Goal: Transaction & Acquisition: Purchase product/service

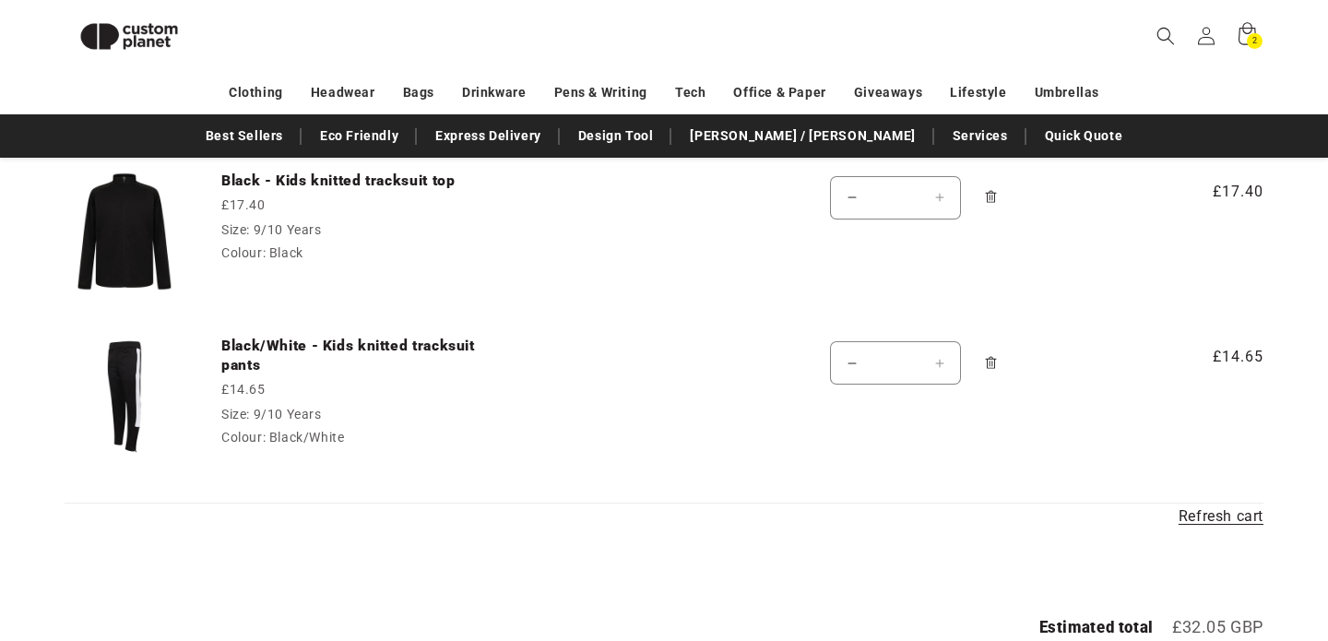
scroll to position [232, 0]
click at [424, 182] on link "Black - Kids knitted tracksuit top" at bounding box center [359, 181] width 277 height 18
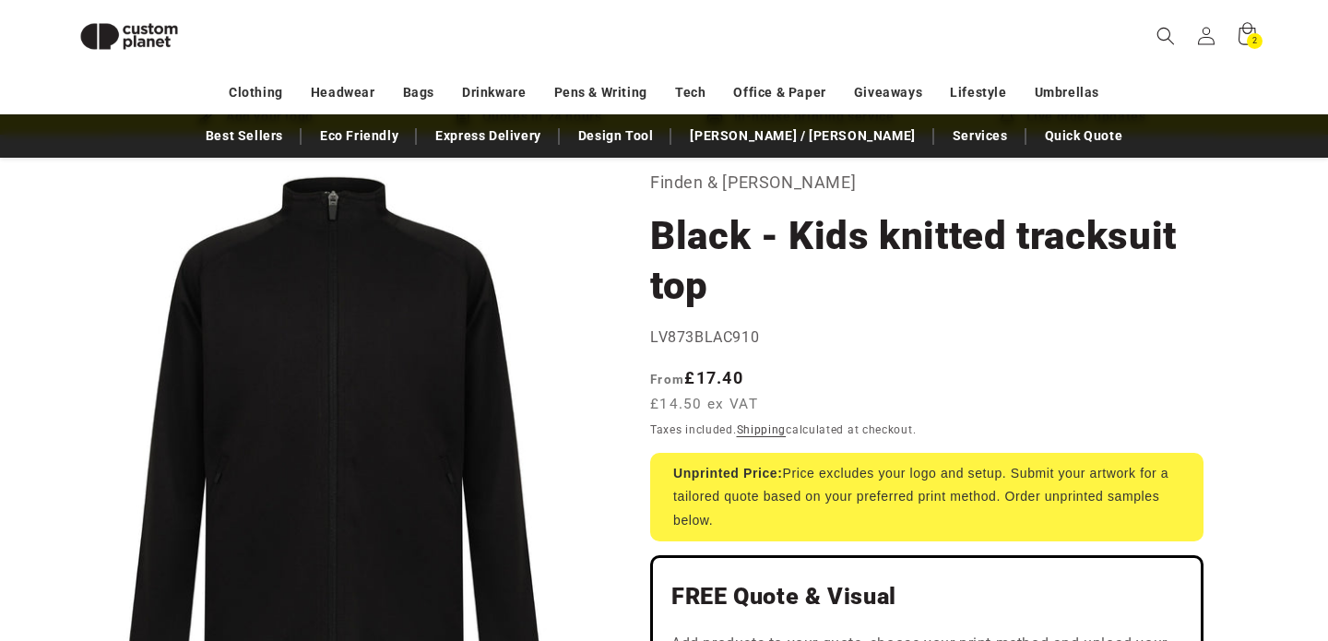
scroll to position [42, 0]
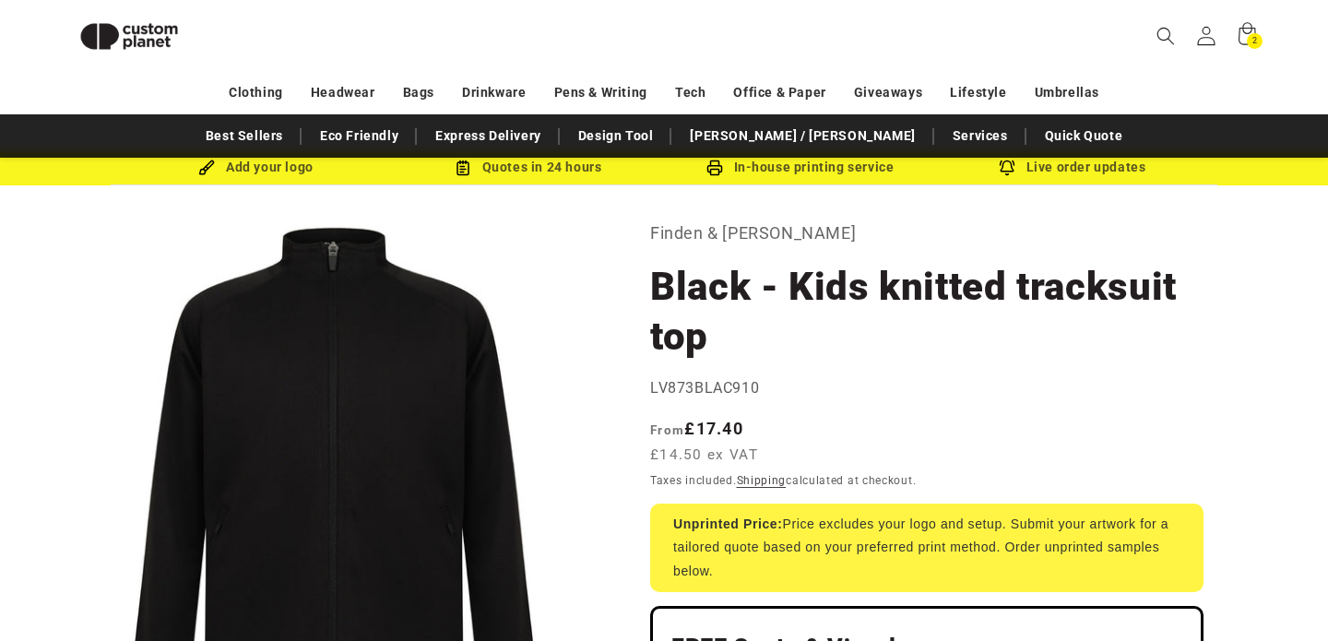
click at [1211, 33] on icon at bounding box center [1205, 35] width 19 height 19
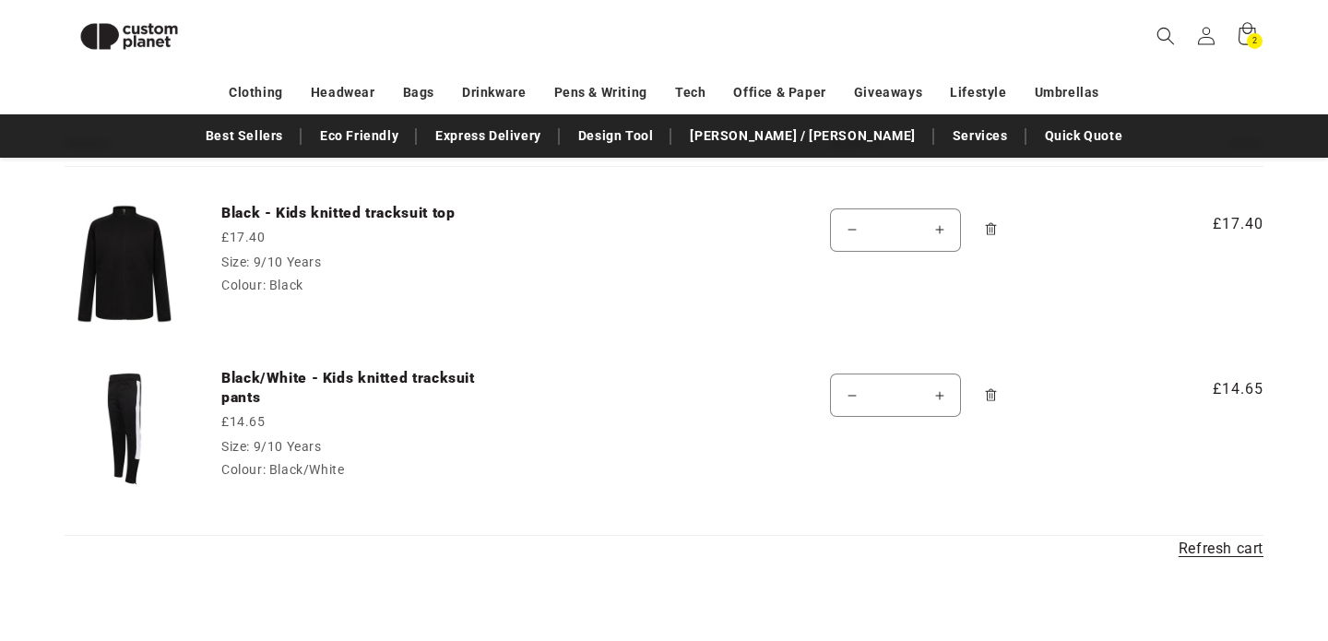
scroll to position [196, 0]
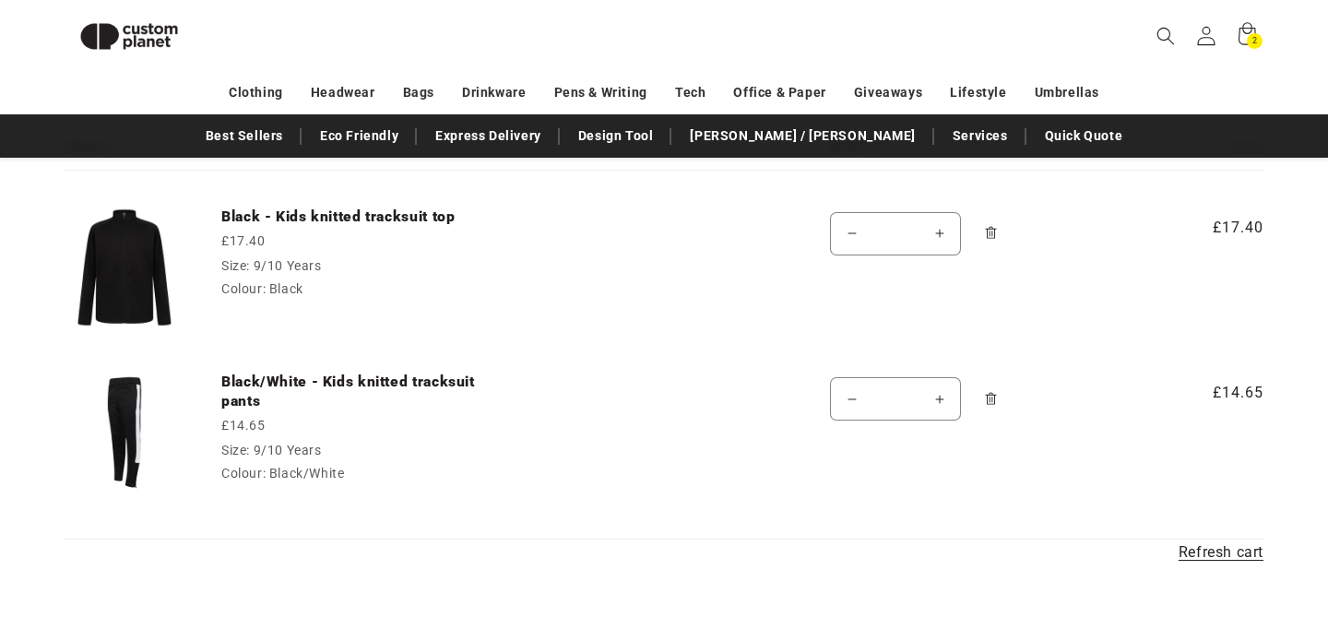
click at [1207, 30] on icon at bounding box center [1205, 35] width 19 height 19
